Goal: Check status: Check status

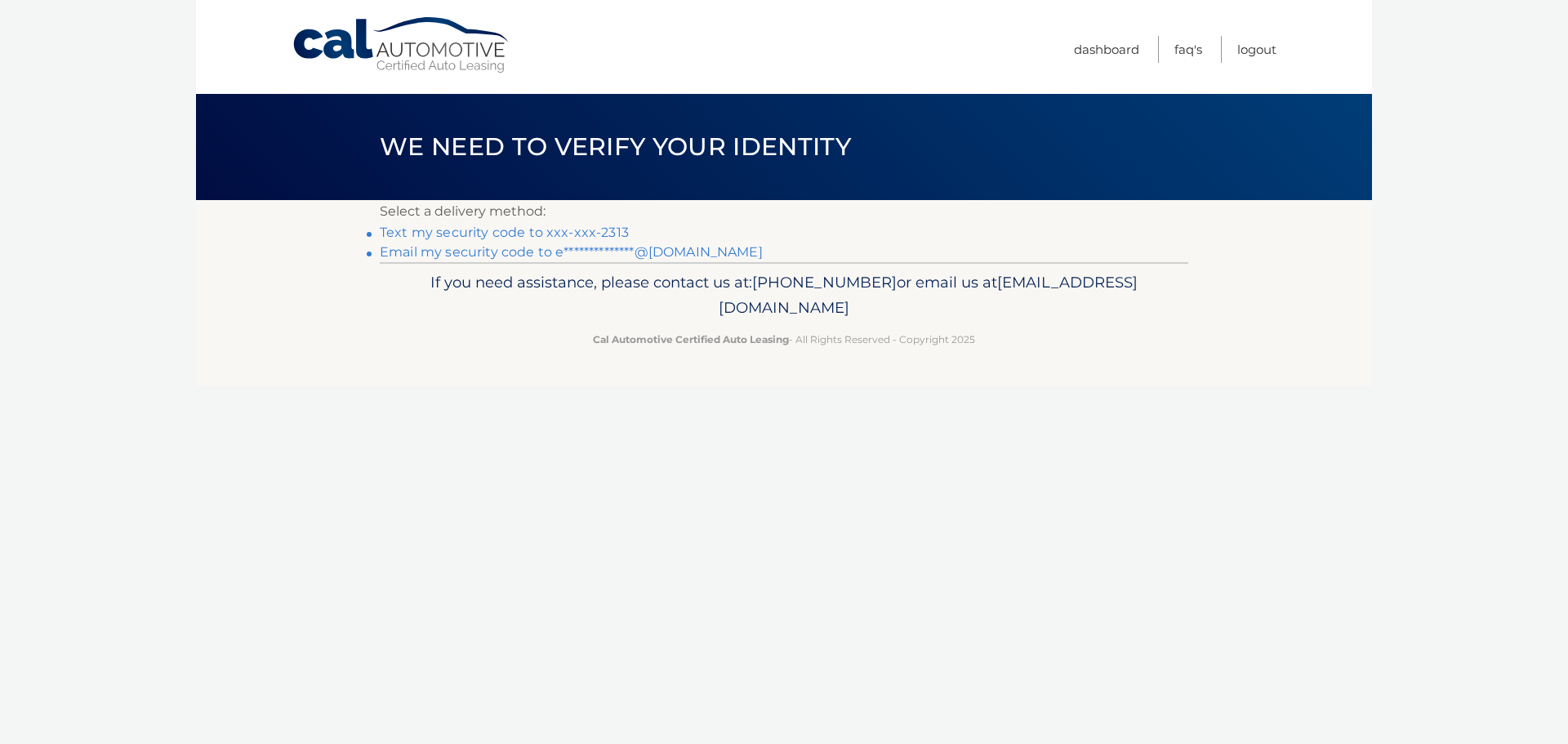
click at [566, 238] on link "Text my security code to xxx-xxx-2313" at bounding box center [504, 232] width 249 height 16
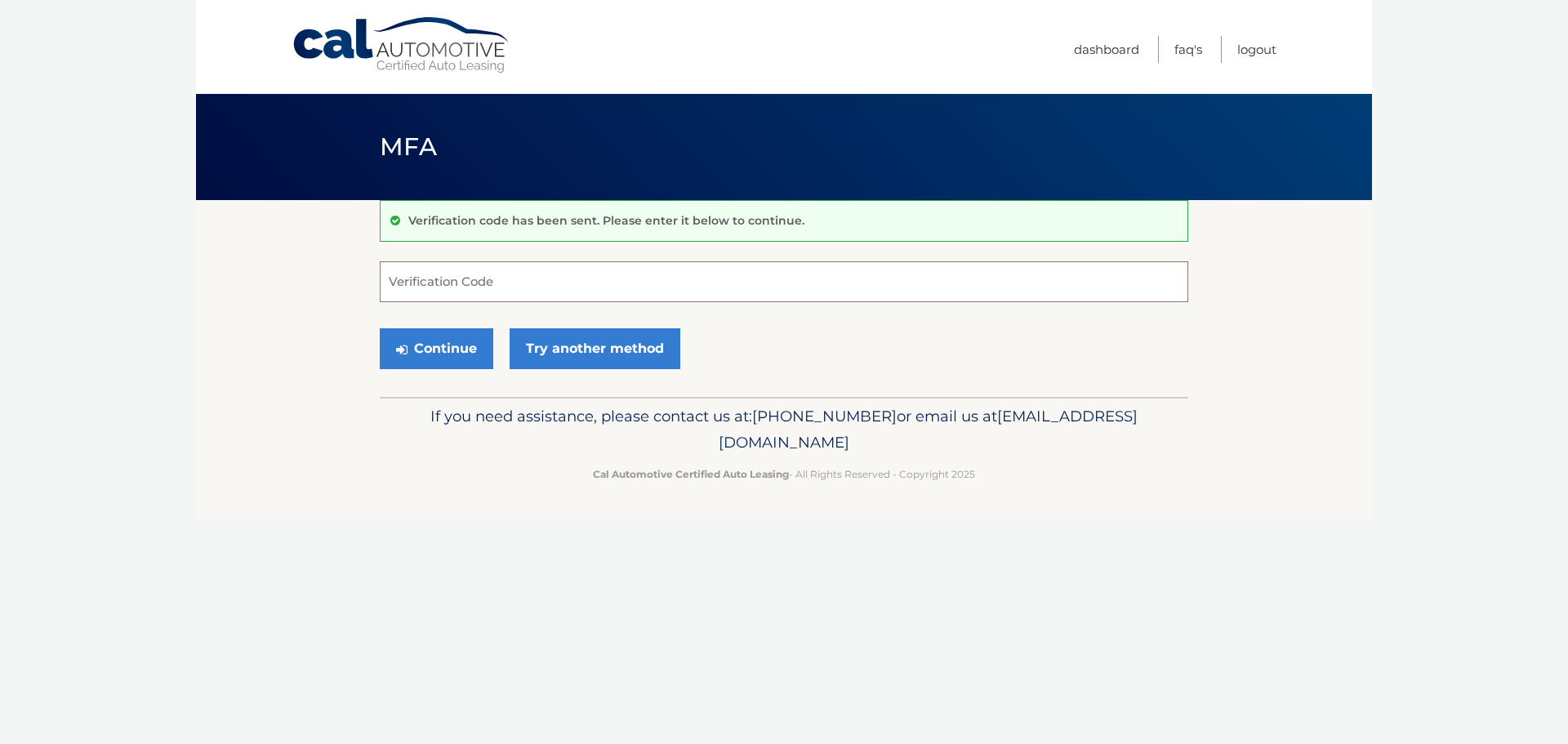
click at [483, 283] on input "Verification Code" at bounding box center [784, 282] width 808 height 41
type input "624059"
click at [380, 328] on button "Continue" at bounding box center [437, 349] width 114 height 41
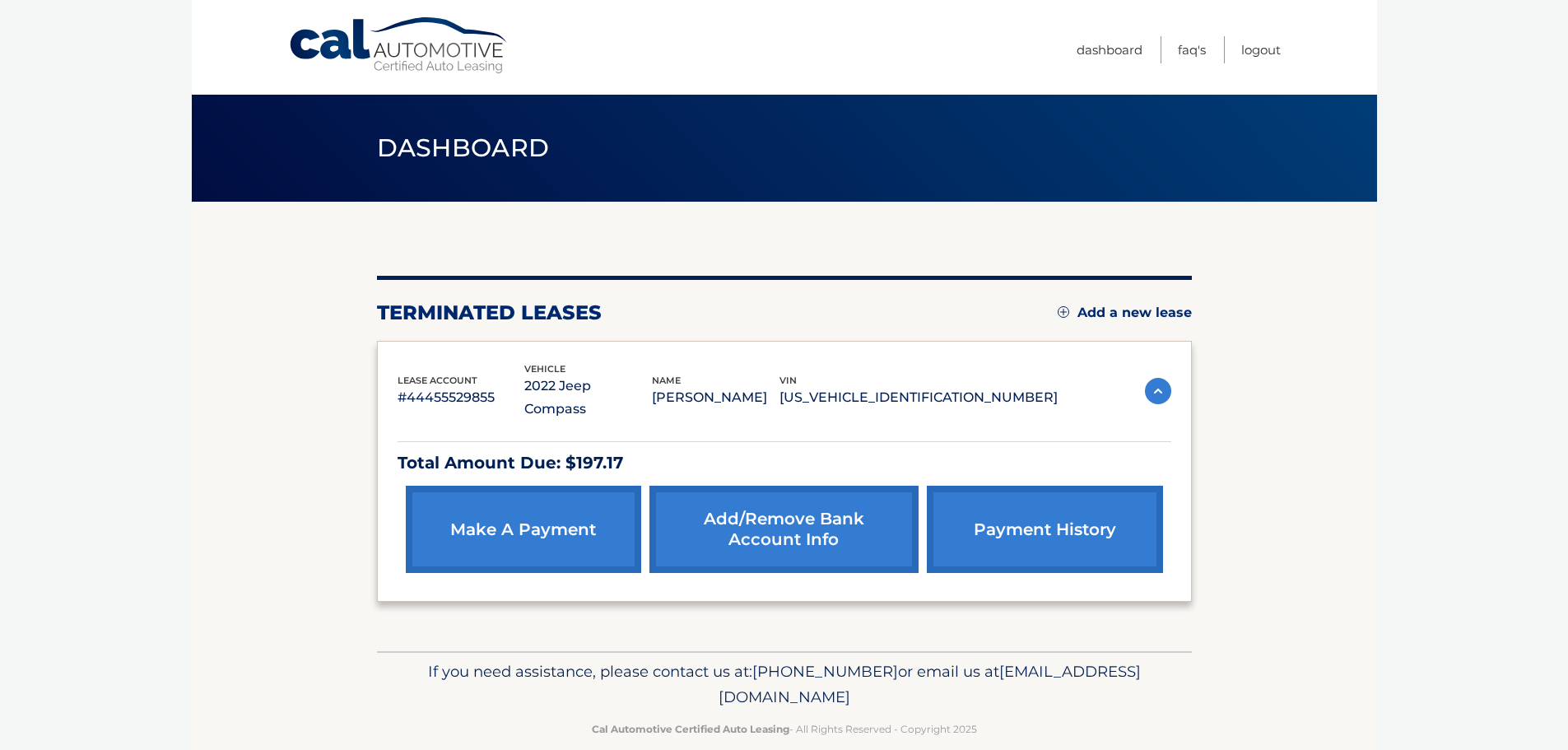
scroll to position [3, 0]
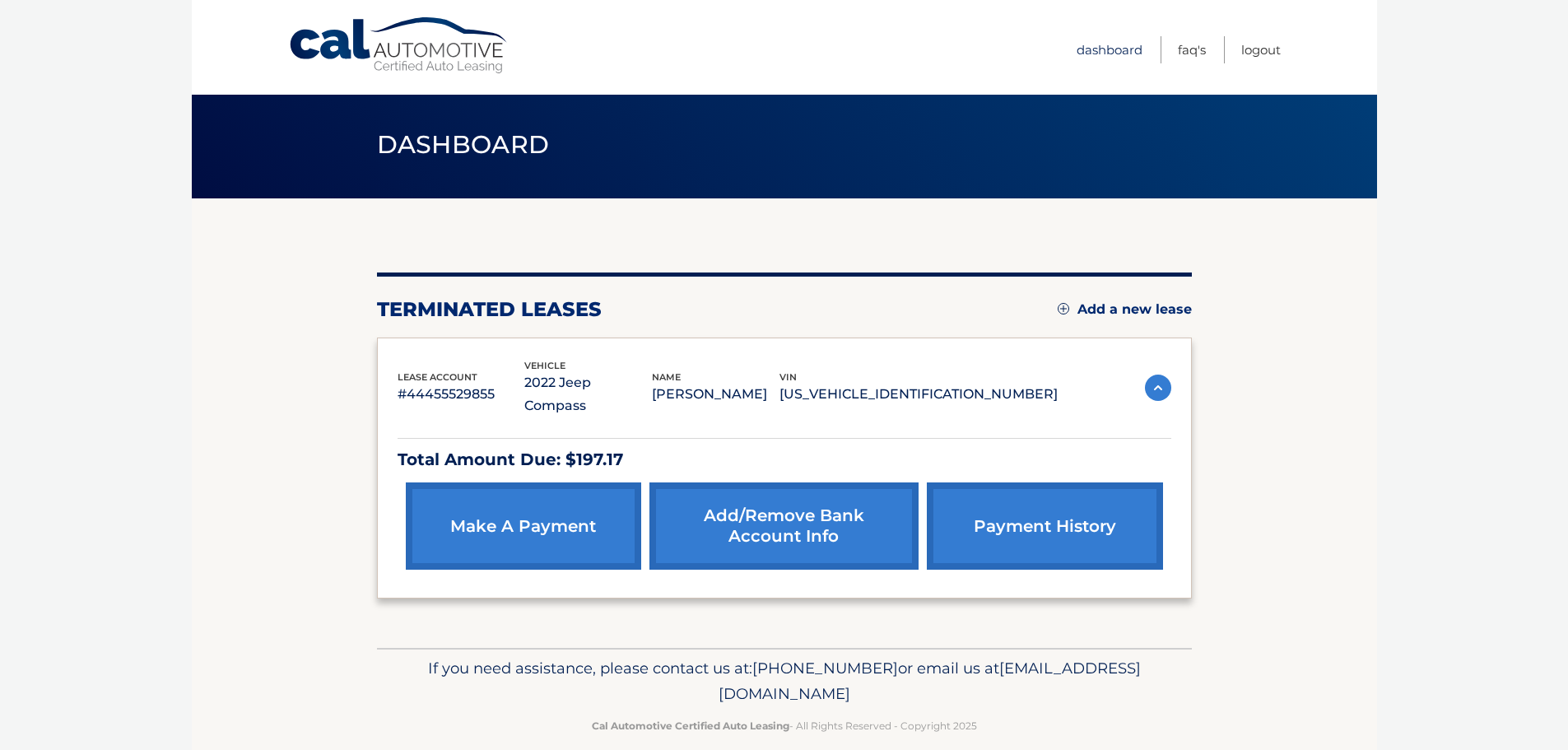
click at [1104, 48] on link "Dashboard" at bounding box center [1110, 50] width 66 height 27
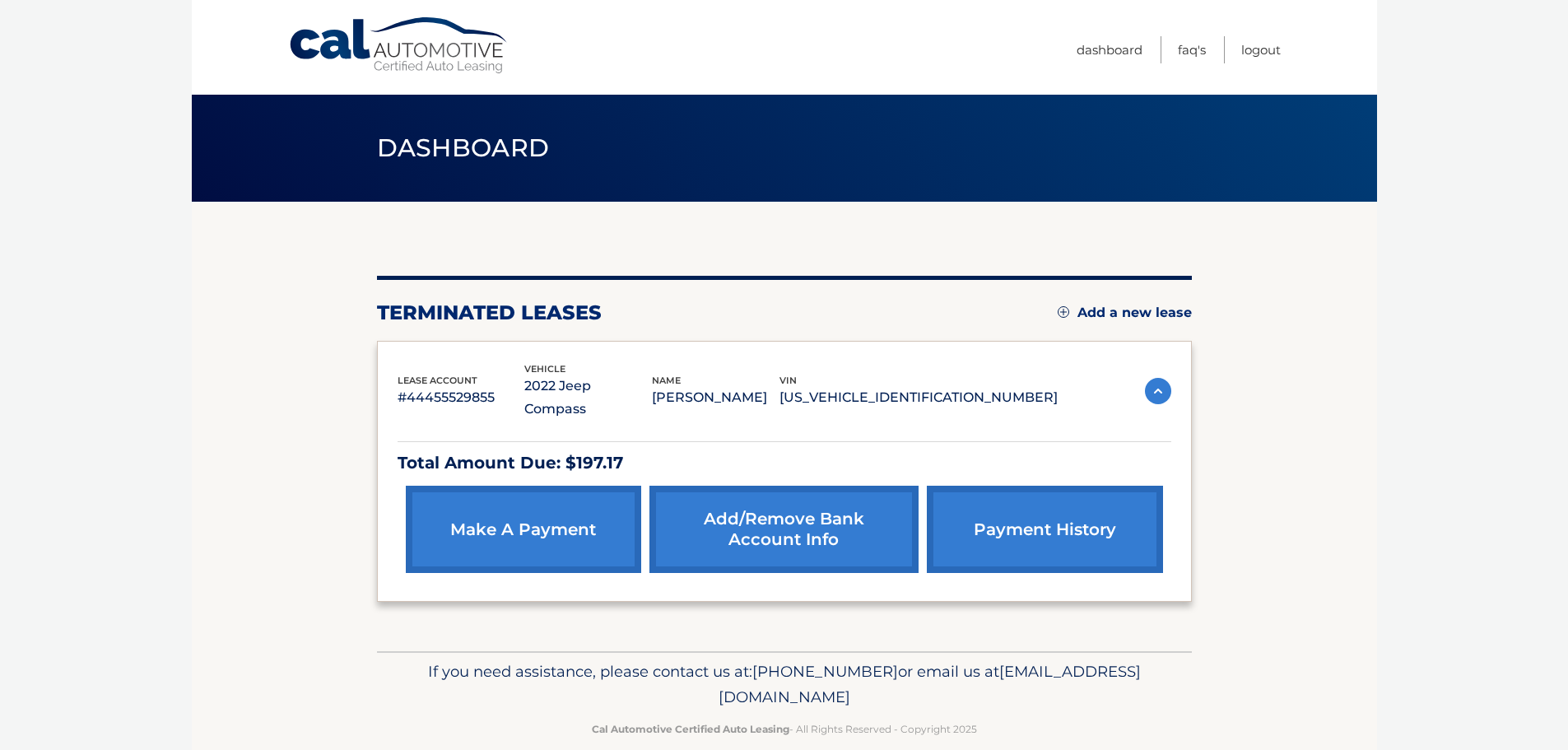
drag, startPoint x: 939, startPoint y: 671, endPoint x: 640, endPoint y: 671, distance: 299.0
click at [640, 671] on p "If you need assistance, please contact us at: 609-807-3200 or email us at Custo…" at bounding box center [785, 684] width 794 height 52
copy span "[EMAIL_ADDRESS][DOMAIN_NAME]"
click at [841, 243] on div "You are registered for this site, but you haven't enrolled in online payments. …" at bounding box center [784, 426] width 815 height 449
drag, startPoint x: 1066, startPoint y: 375, endPoint x: 805, endPoint y: 385, distance: 261.2
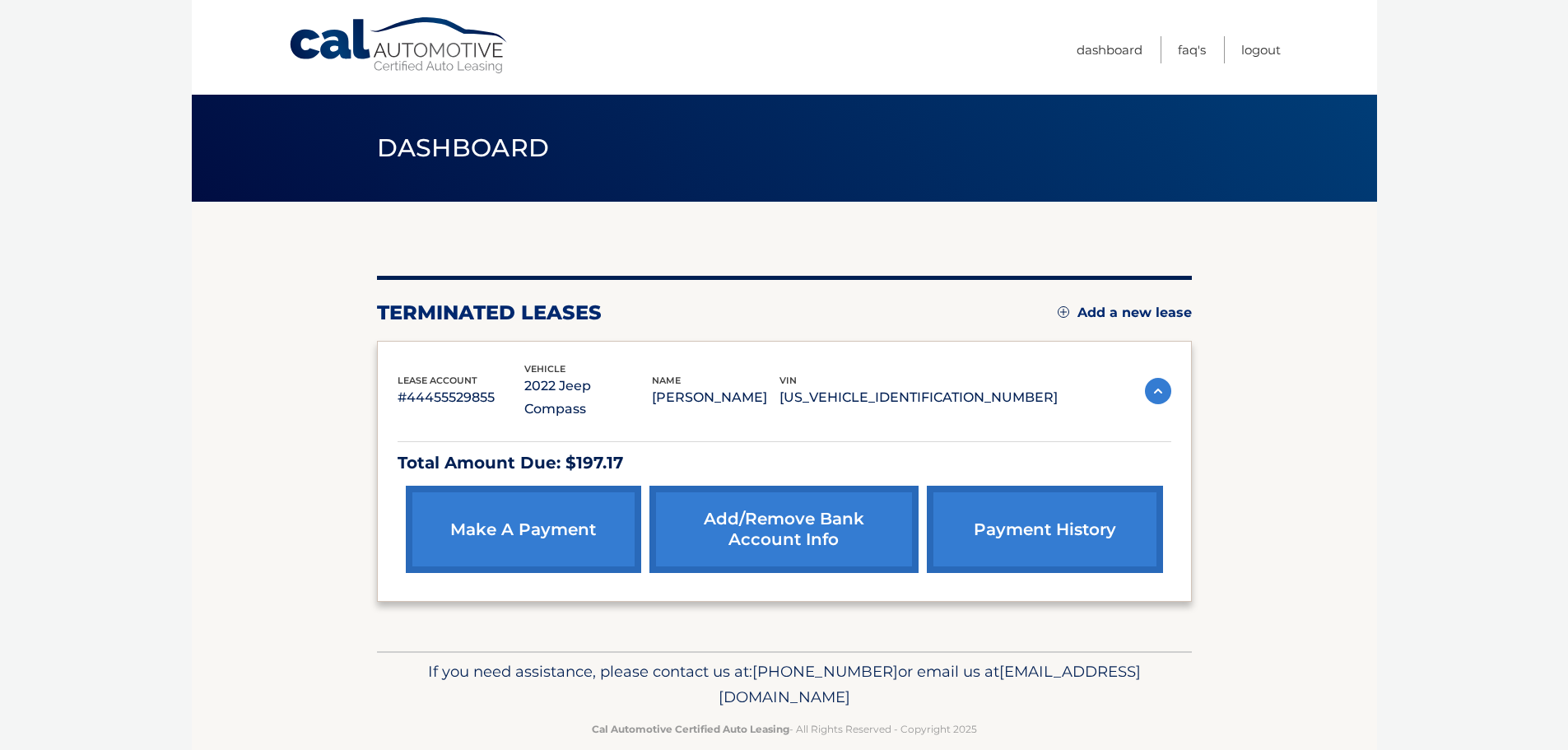
click at [805, 385] on div "lease account #44455529855 vehicle 2022 Jeep Compass name DAWN DELUCA vin 3C4NJ…" at bounding box center [785, 391] width 774 height 60
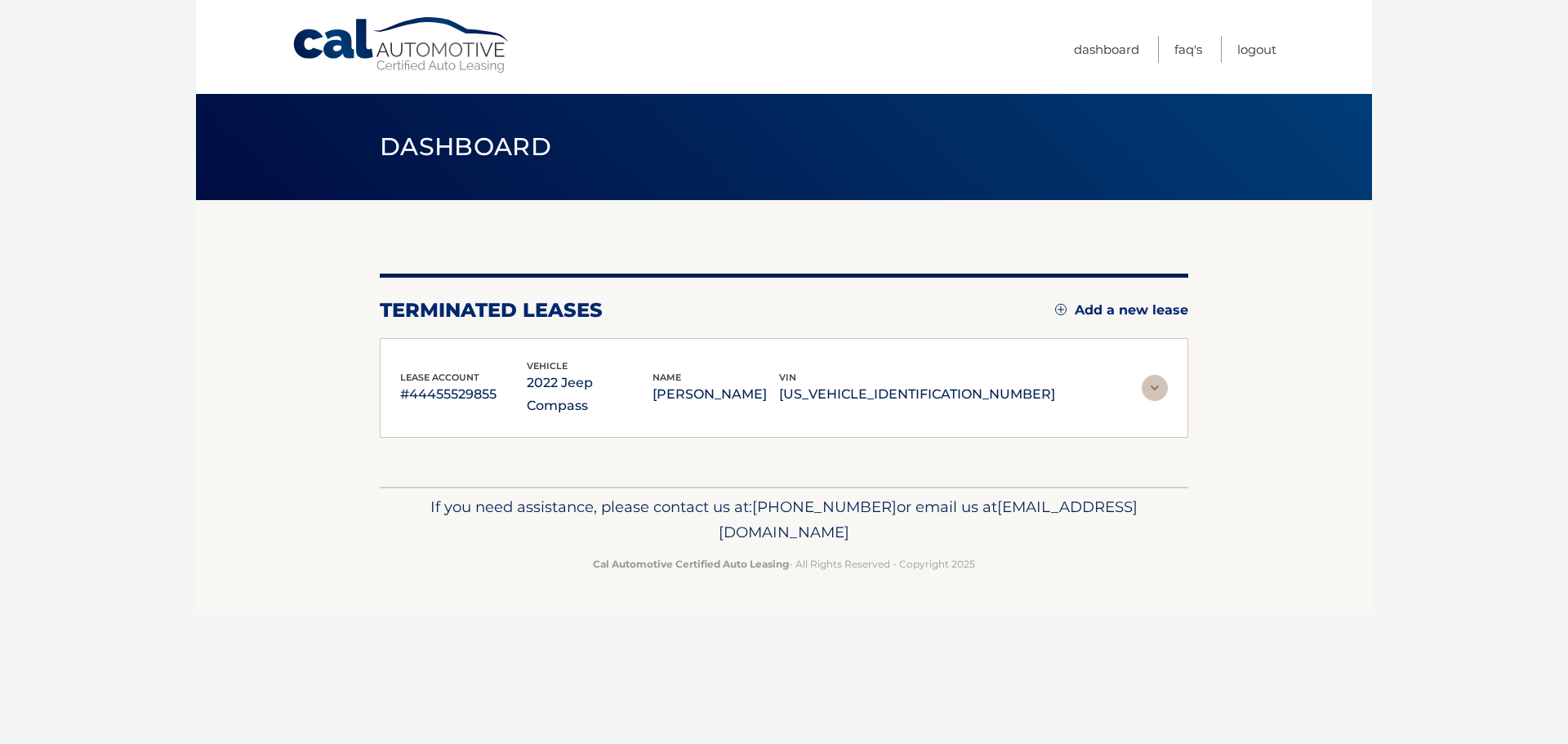
click at [522, 383] on p "#44455529855" at bounding box center [464, 395] width 127 height 23
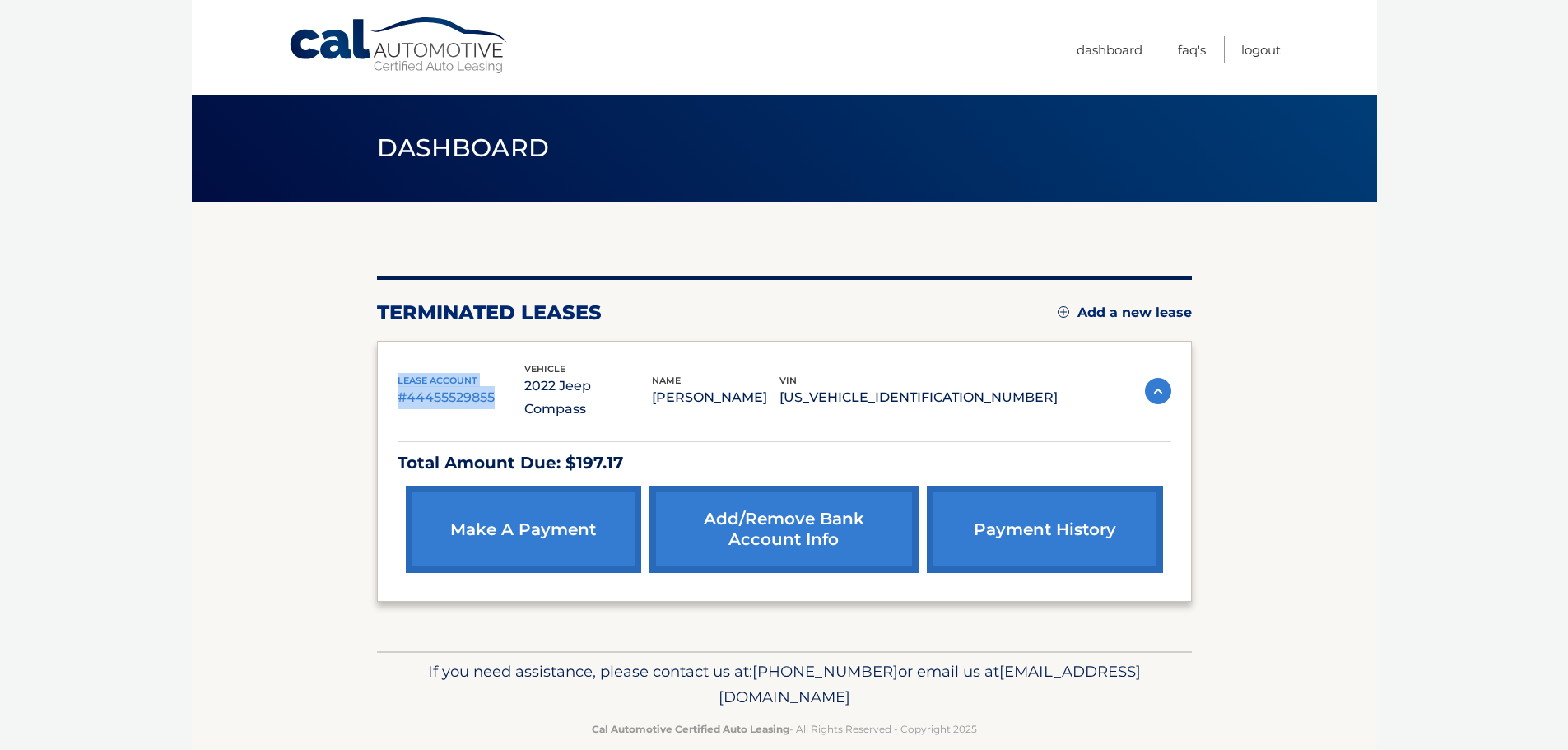
drag, startPoint x: 504, startPoint y: 390, endPoint x: 392, endPoint y: 368, distance: 114.1
click at [392, 368] on div "lease account #44455529855 vehicle 2022 Jeep Compass name DAWN DELUCA vin 3C4NJ…" at bounding box center [784, 471] width 815 height 262
copy div "lease account #44455529855"
click at [1199, 48] on link "FAQ's" at bounding box center [1192, 50] width 28 height 27
click at [776, 332] on div "You are registered for this site, but you haven't enrolled in online payments. …" at bounding box center [784, 439] width 815 height 326
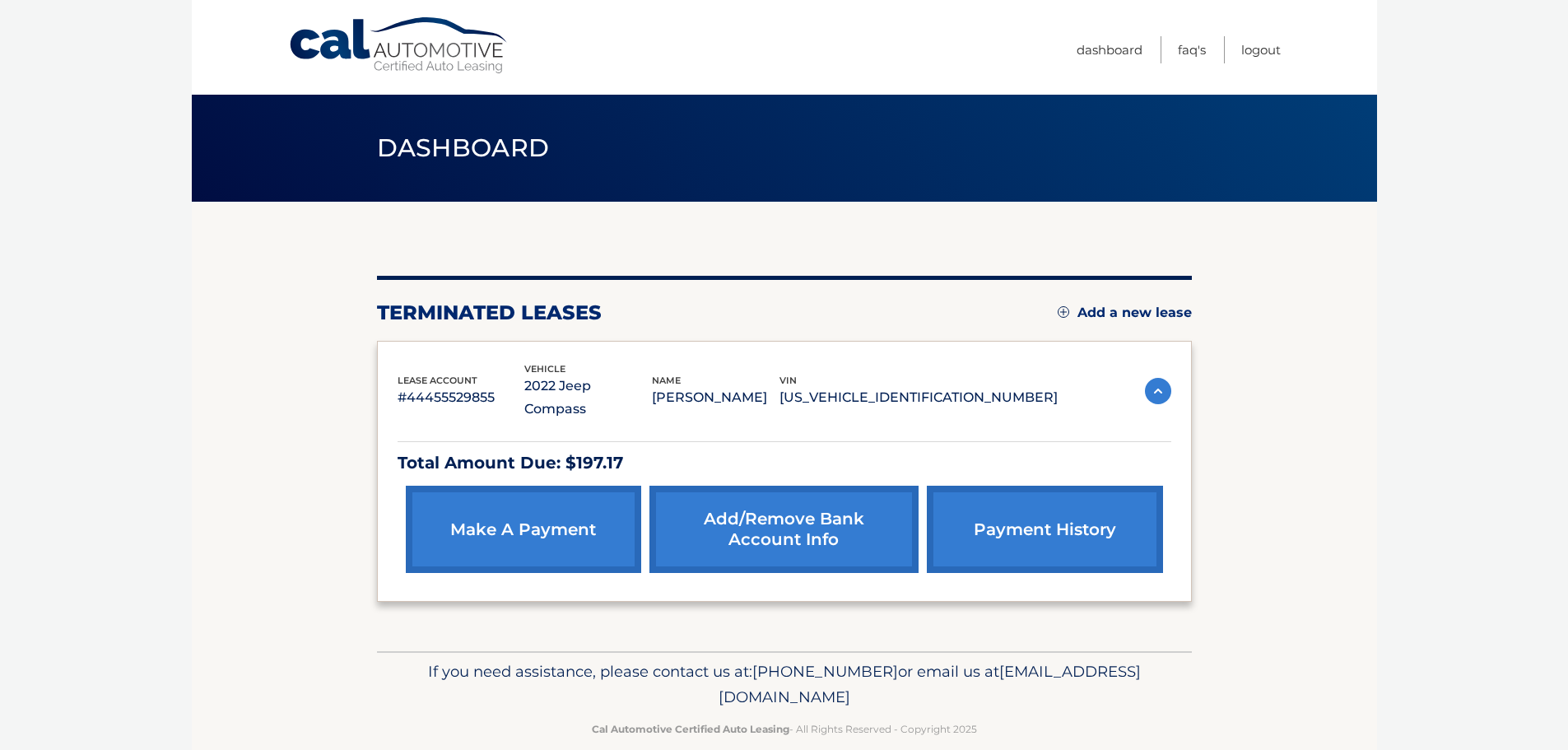
click at [1061, 520] on link "payment history" at bounding box center [1044, 529] width 235 height 87
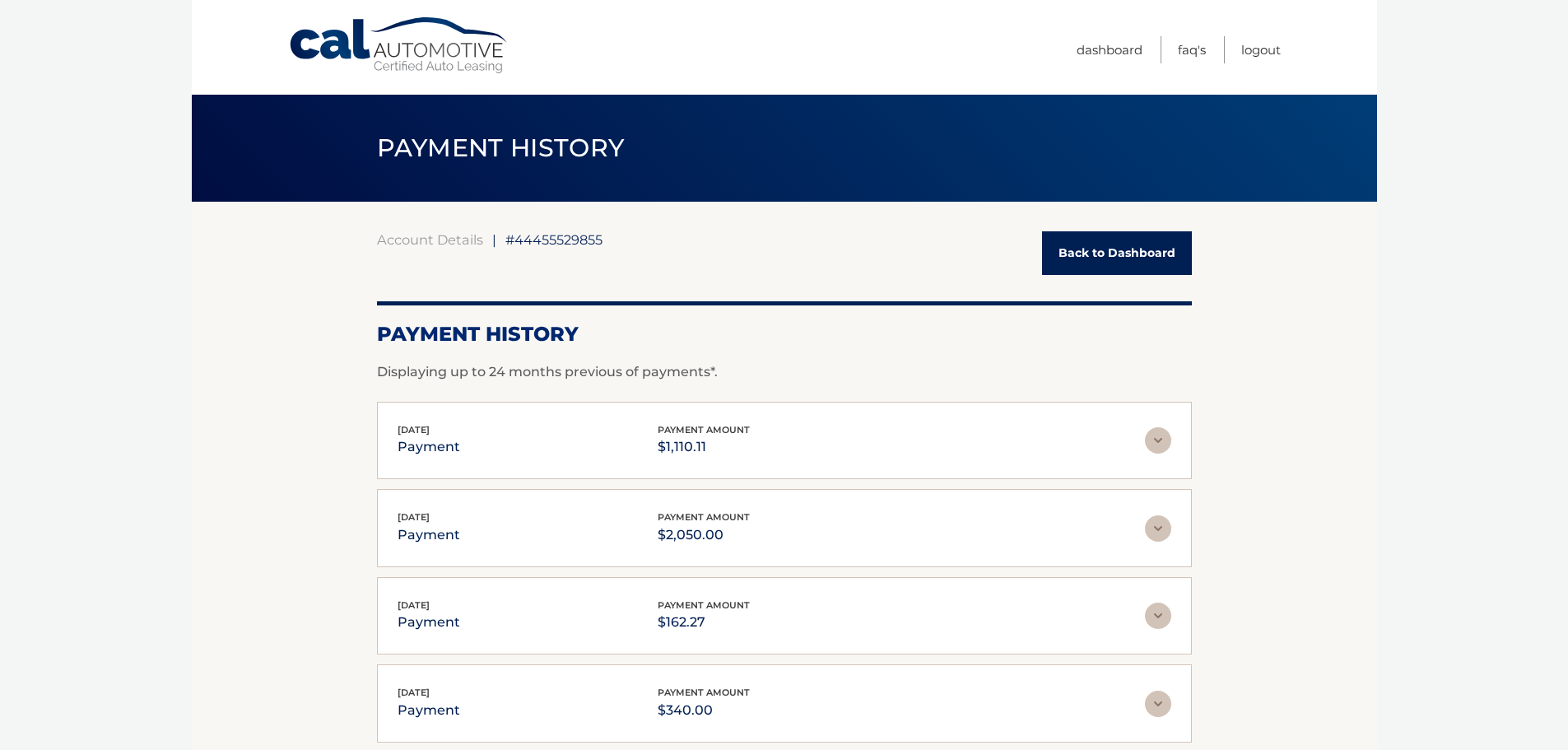
click at [1165, 445] on img at bounding box center [1159, 440] width 27 height 27
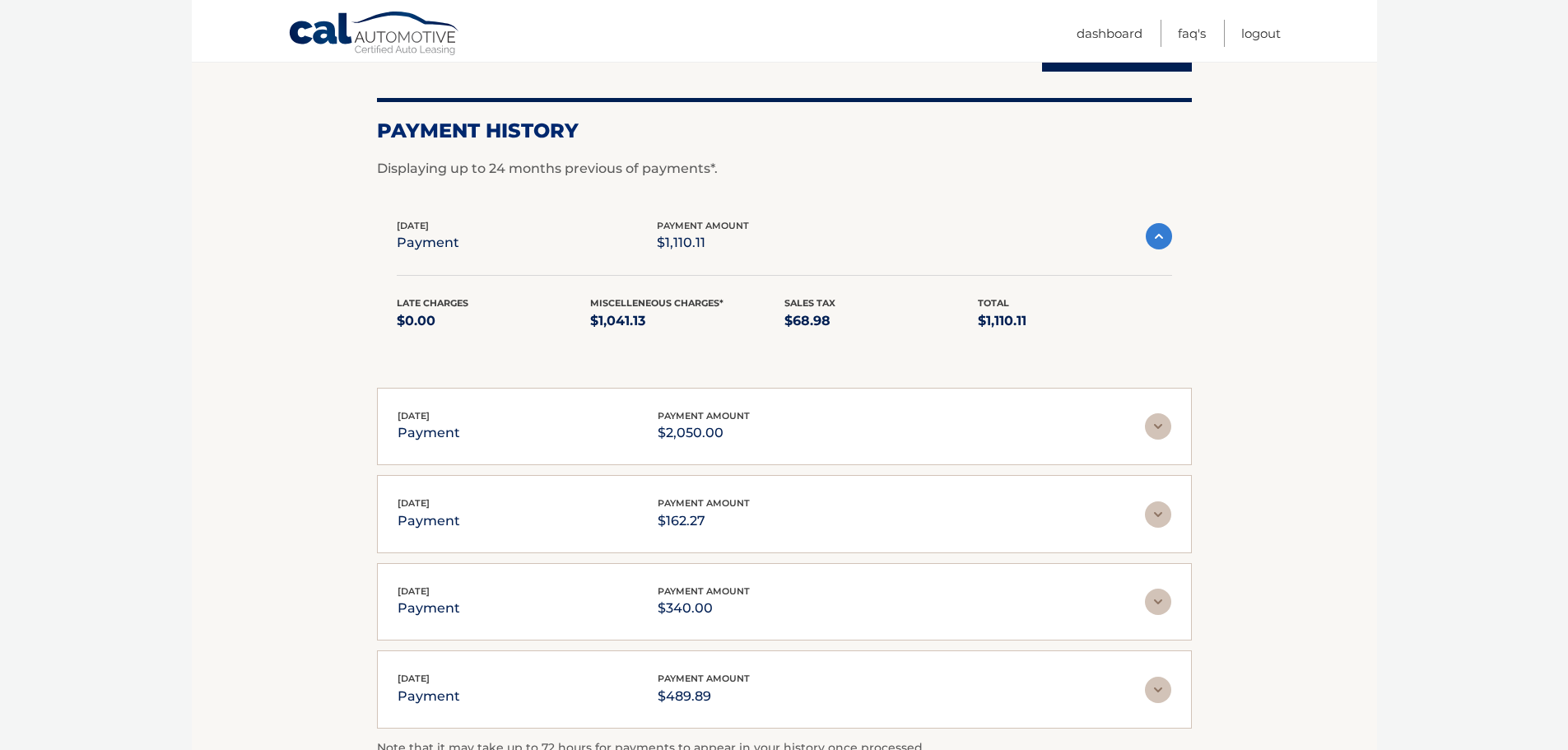
scroll to position [247, 0]
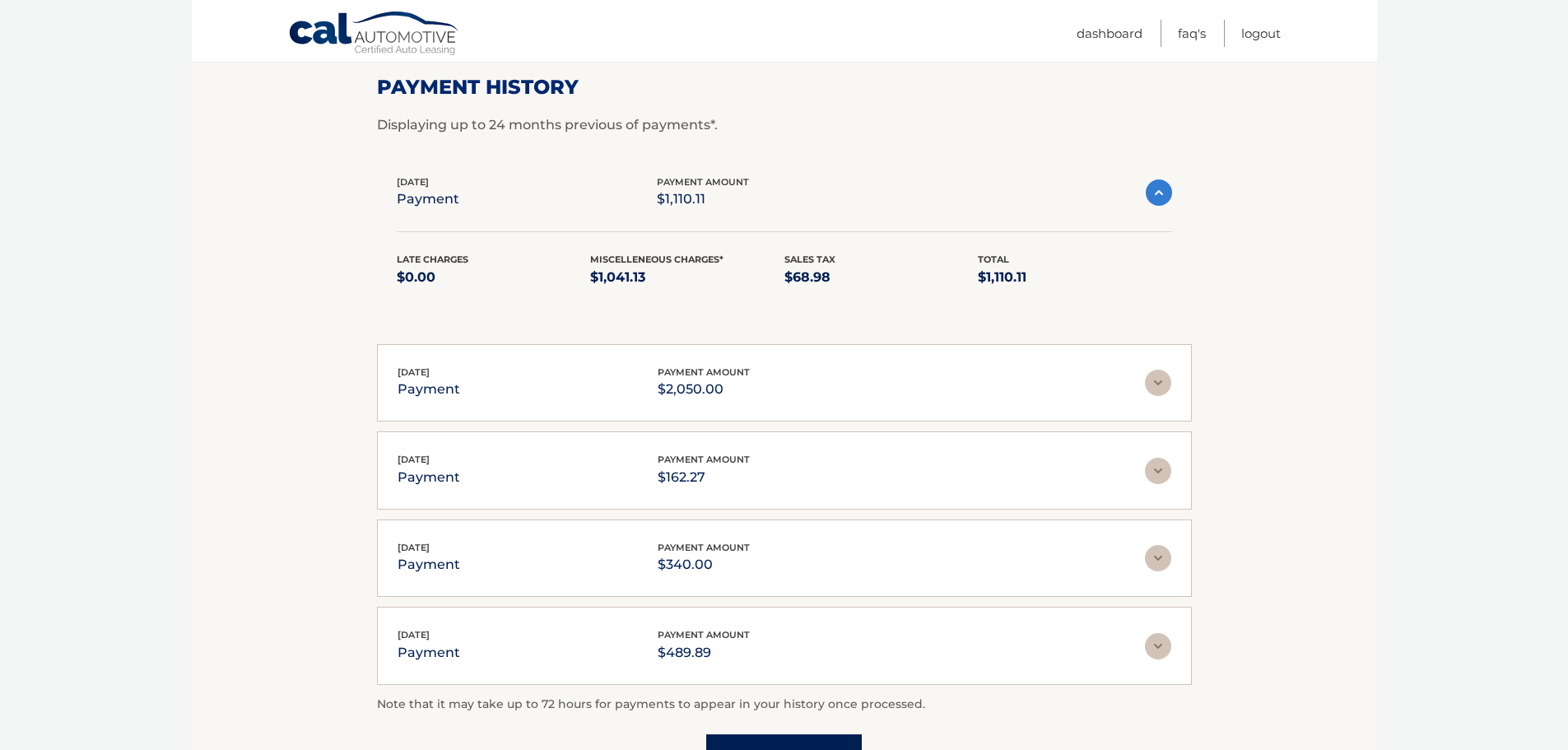
click at [1161, 385] on img at bounding box center [1159, 383] width 27 height 27
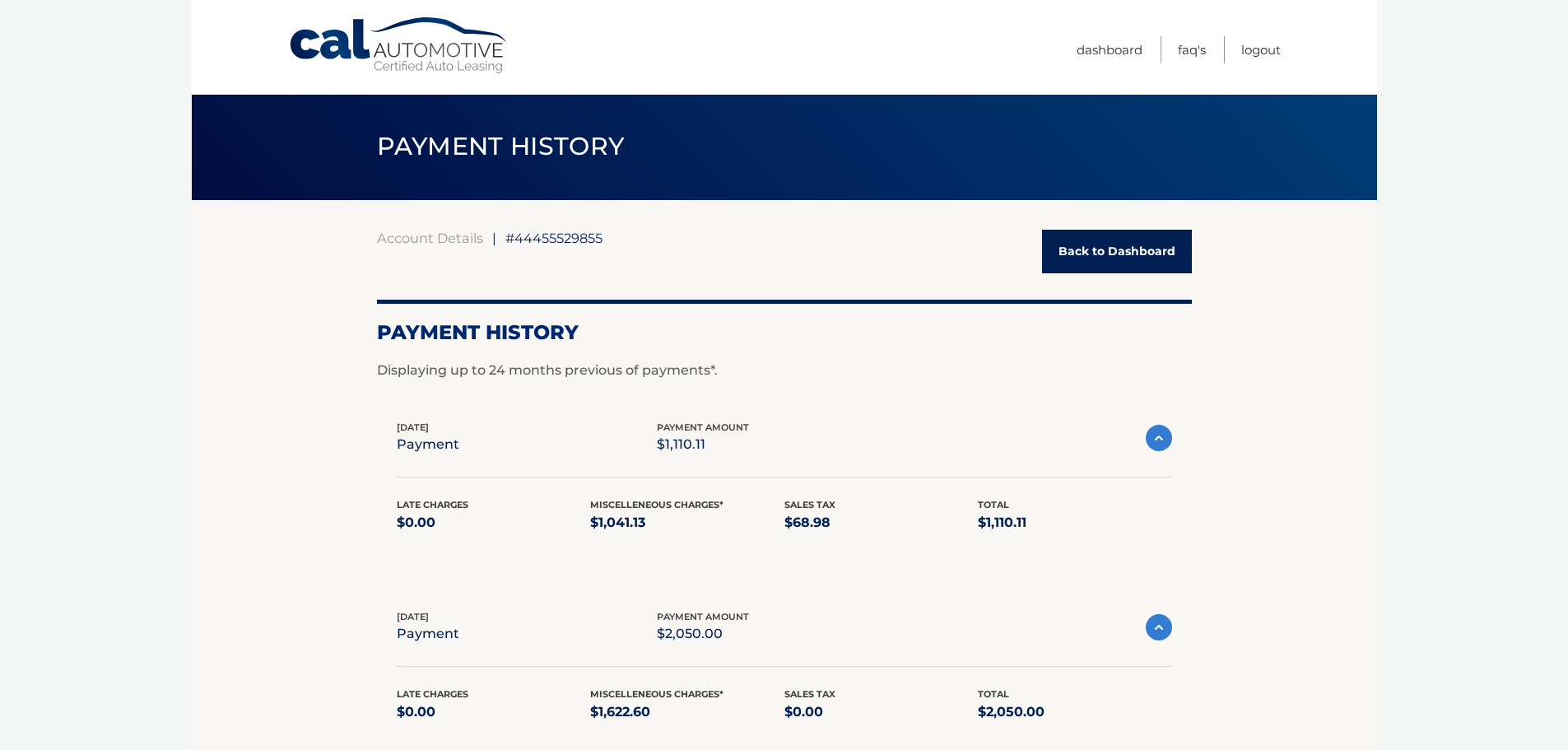
scroll to position [0, 0]
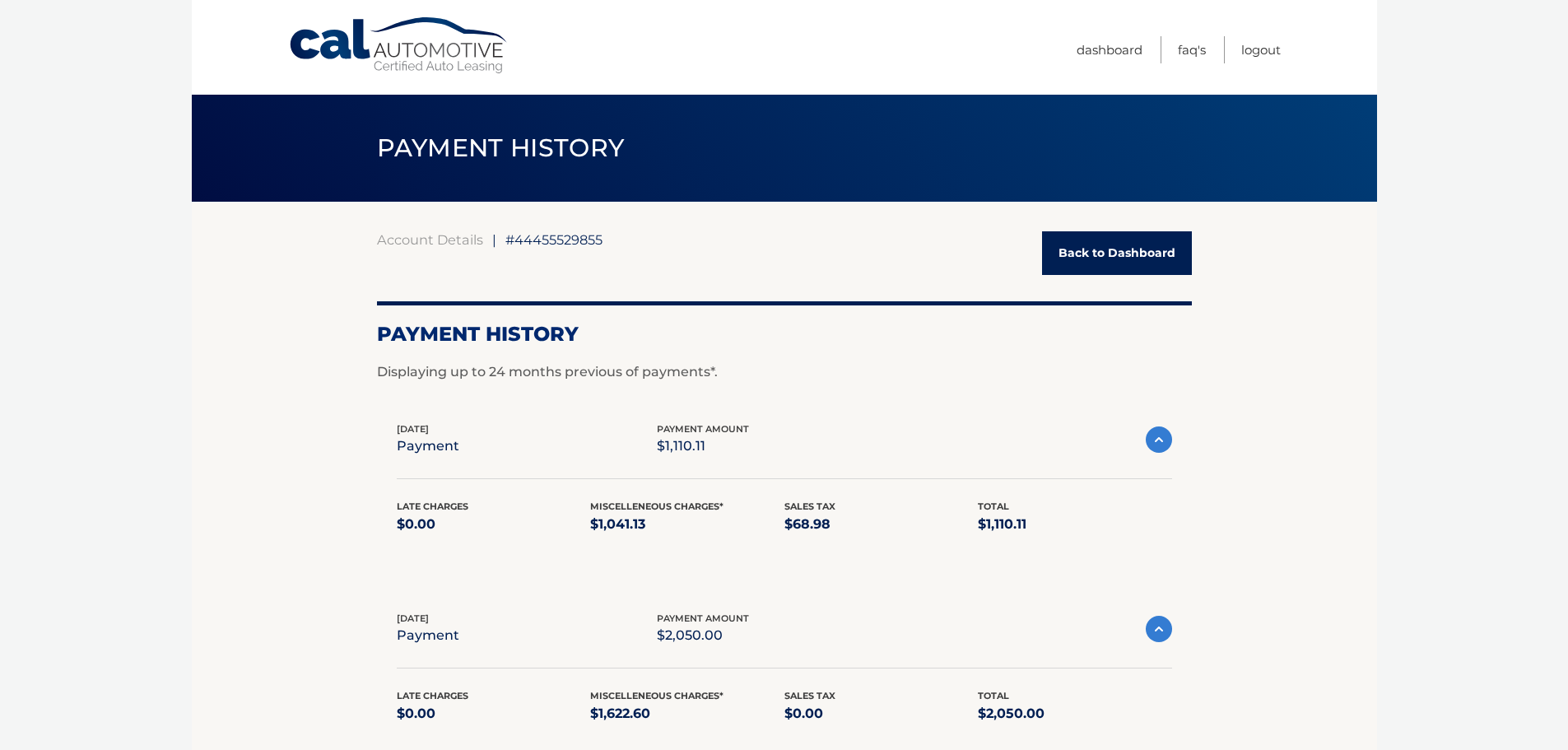
click at [1154, 243] on link "Back to Dashboard" at bounding box center [1117, 253] width 149 height 44
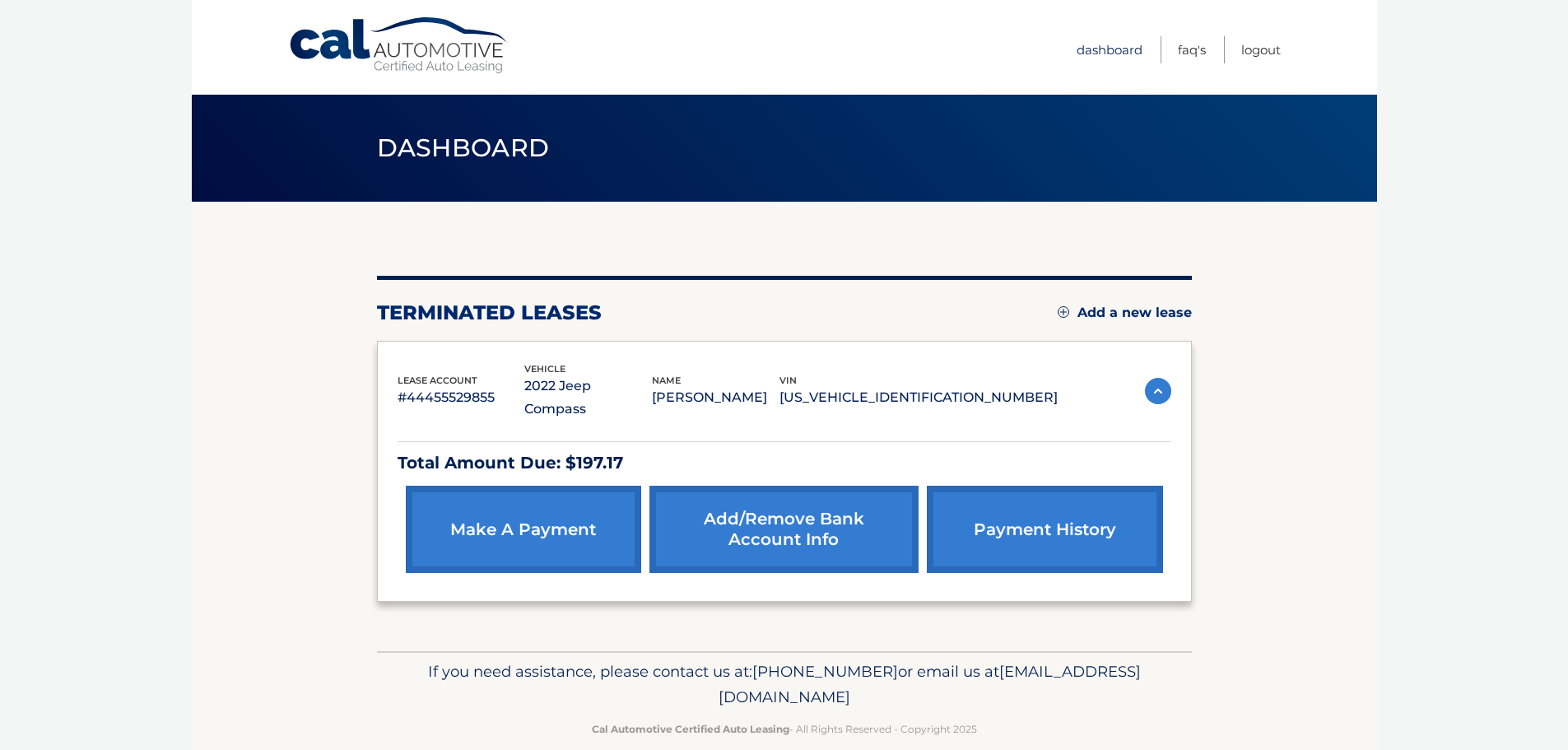
click at [1114, 46] on link "Dashboard" at bounding box center [1110, 50] width 66 height 27
click at [1280, 53] on link "Logout" at bounding box center [1262, 50] width 40 height 27
